Goal: Check status

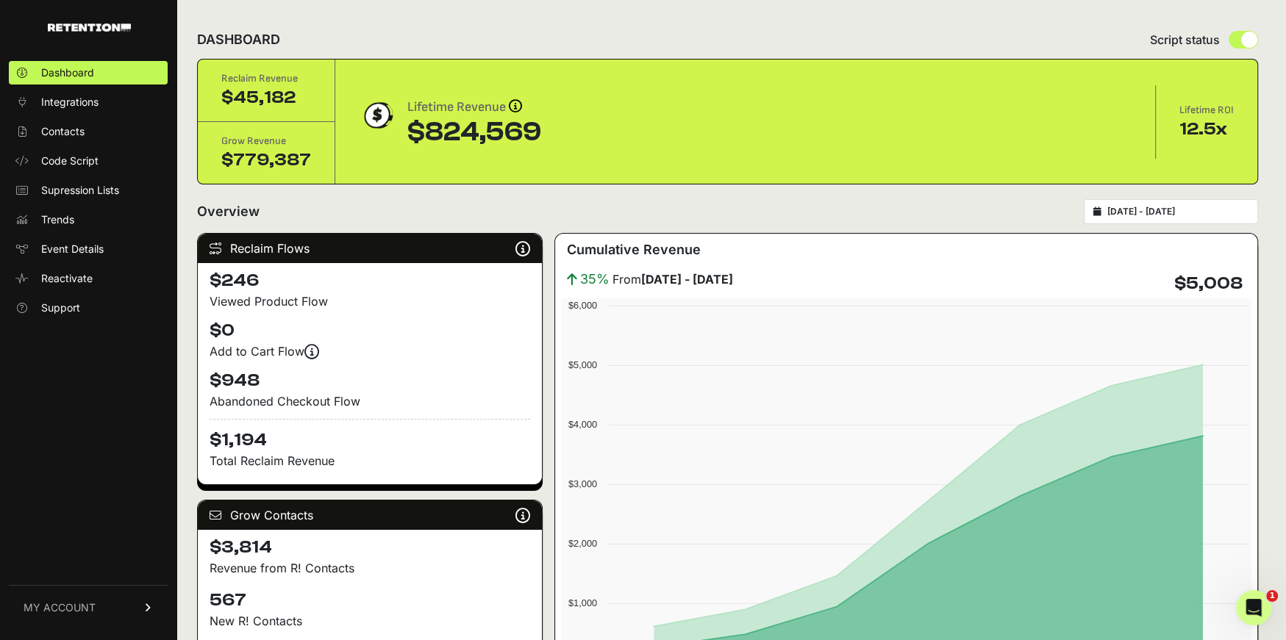
click at [1129, 218] on div "[DATE] - [DATE]" at bounding box center [1170, 211] width 174 height 25
click at [1165, 209] on input "[DATE] - [DATE]" at bounding box center [1177, 212] width 141 height 12
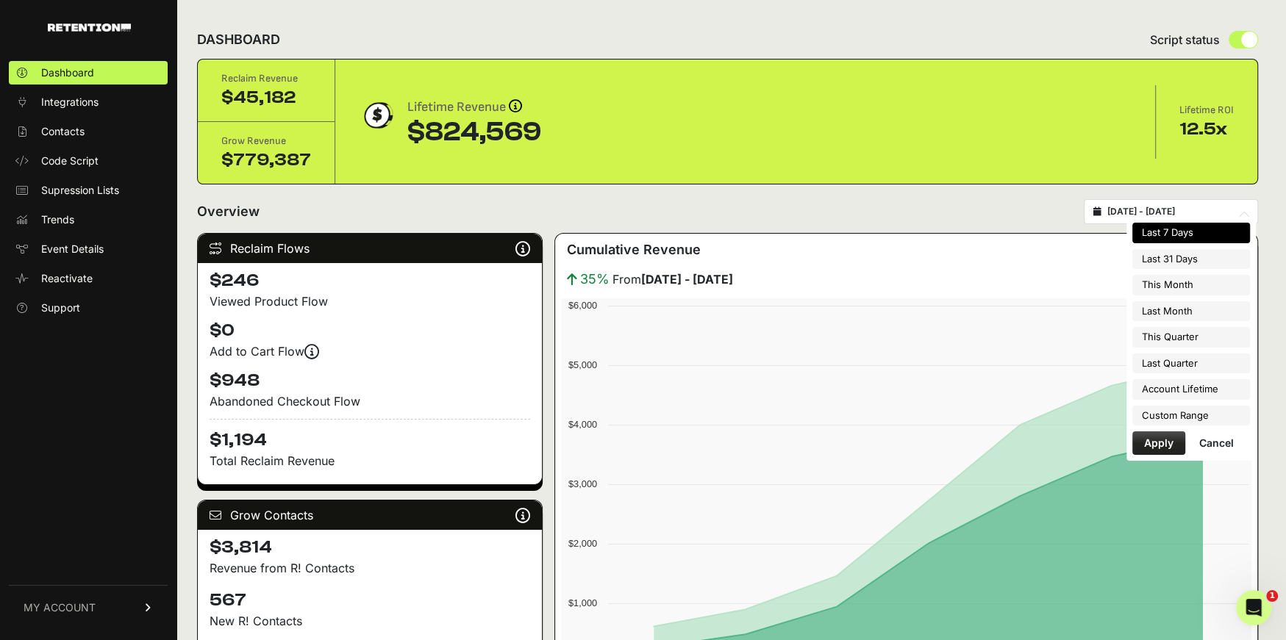
click at [1167, 209] on input "[DATE] - [DATE]" at bounding box center [1177, 212] width 141 height 12
click at [104, 250] on link "Event Details" at bounding box center [88, 249] width 159 height 24
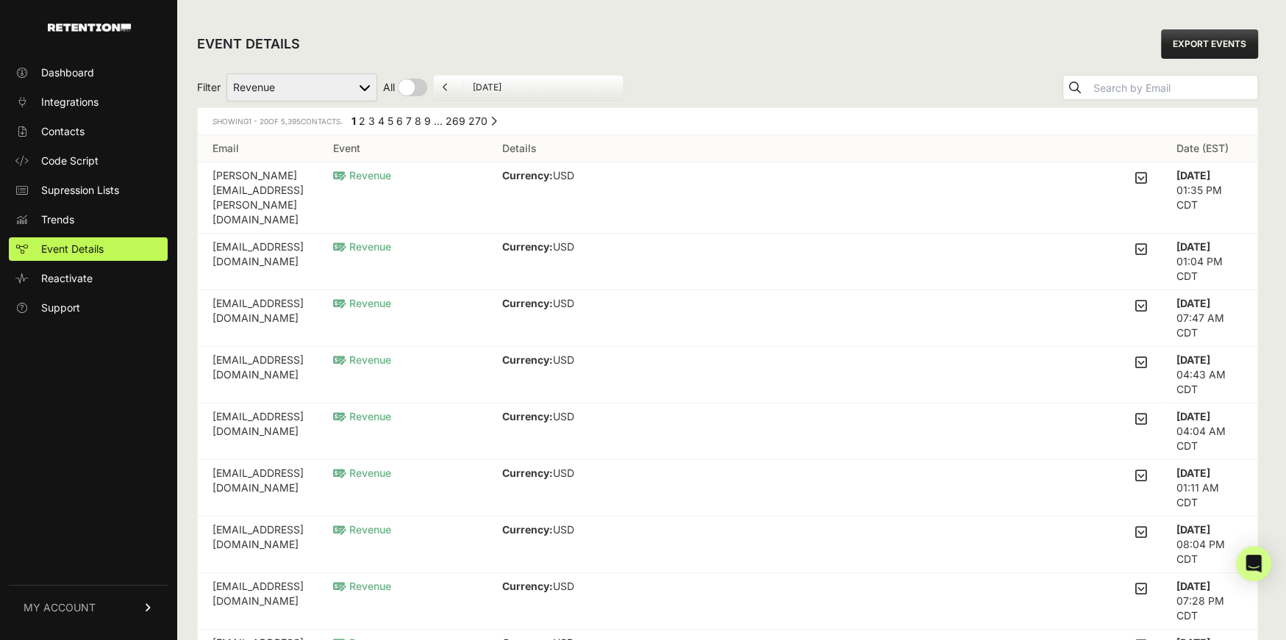
click at [272, 83] on select "Active on Site Reclaim Added to Cart Reclaim Checkout Started Reclaim Revenue V…" at bounding box center [301, 88] width 151 height 28
select select "cart"
click at [227, 74] on select "Active on Site Reclaim Added to Cart Reclaim Checkout Started Reclaim Revenue V…" at bounding box center [301, 88] width 151 height 28
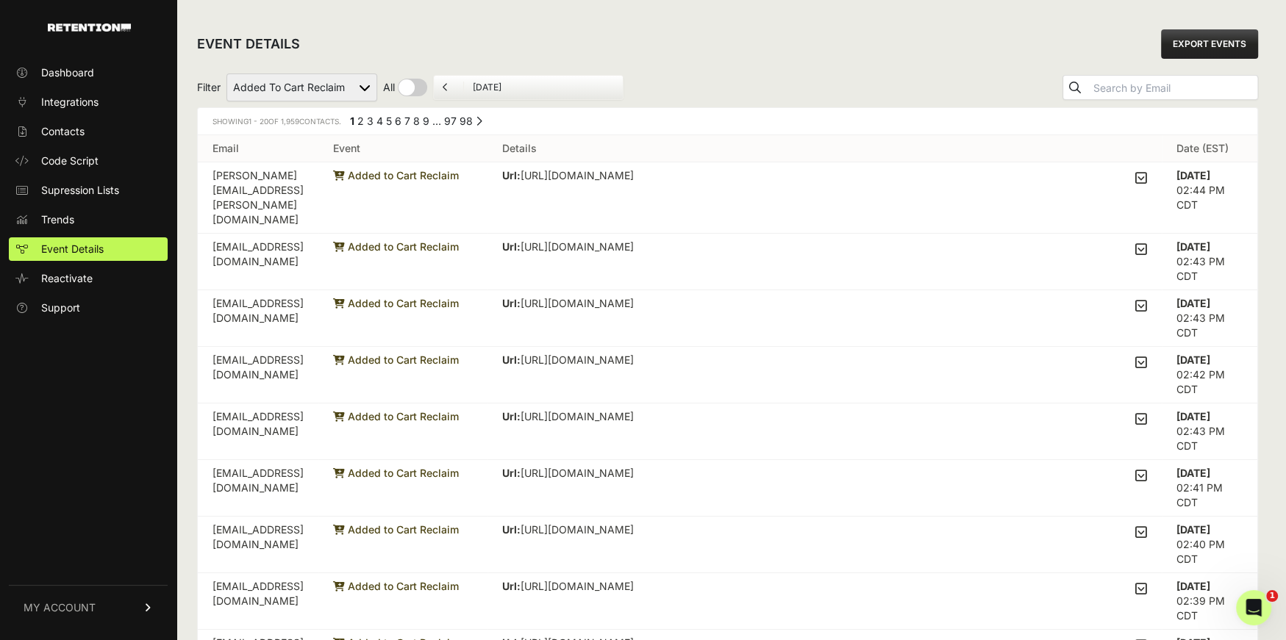
click at [1147, 176] on icon at bounding box center [1141, 177] width 12 height 13
click at [0, 0] on input "checkbox" at bounding box center [0, 0] width 0 height 0
